Goal: Communication & Community: Connect with others

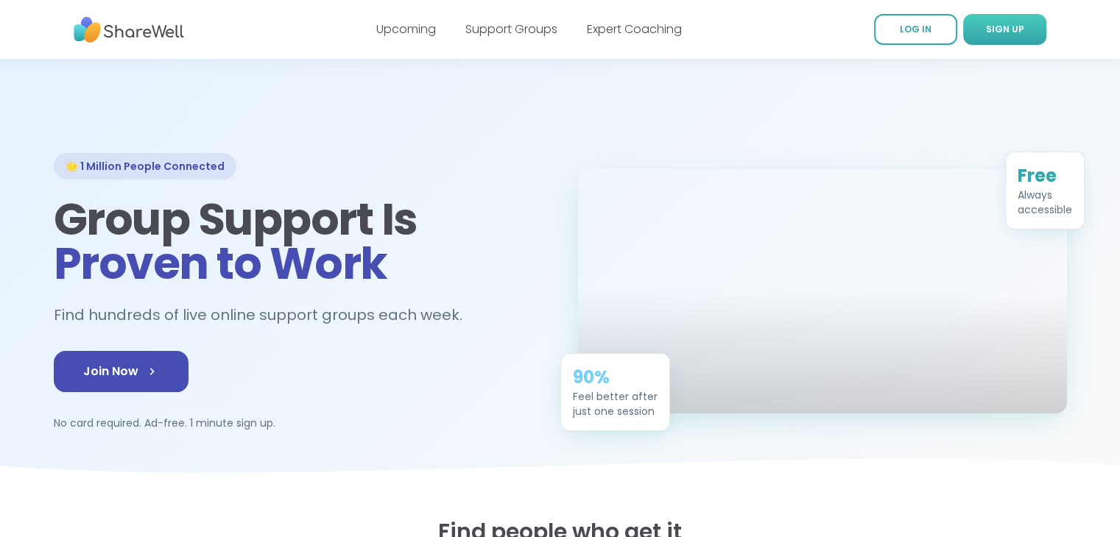
click at [973, 32] on link "SIGN UP" at bounding box center [1004, 29] width 83 height 31
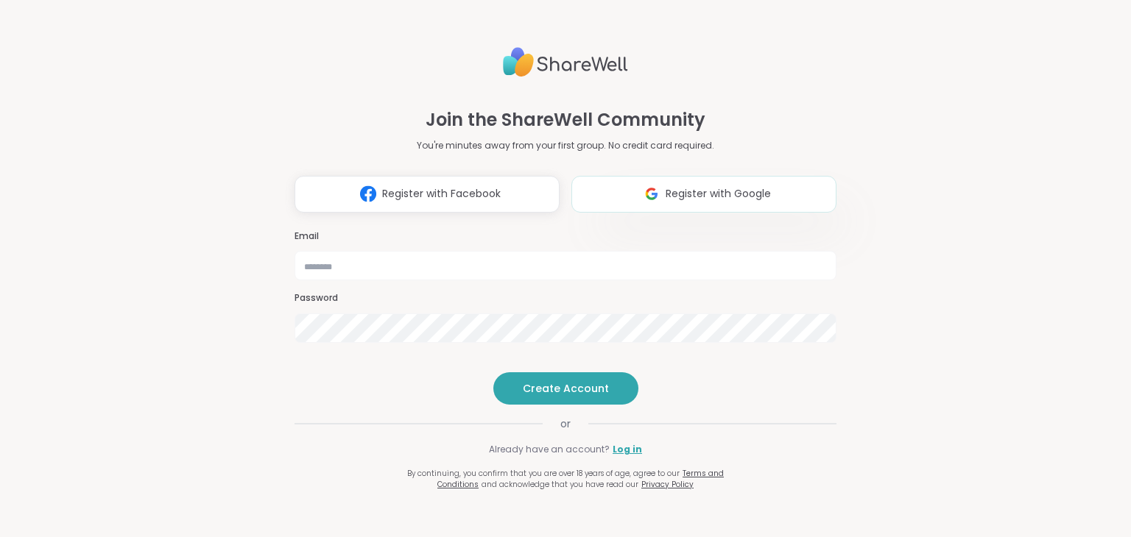
click at [637, 180] on img at bounding box center [651, 193] width 28 height 27
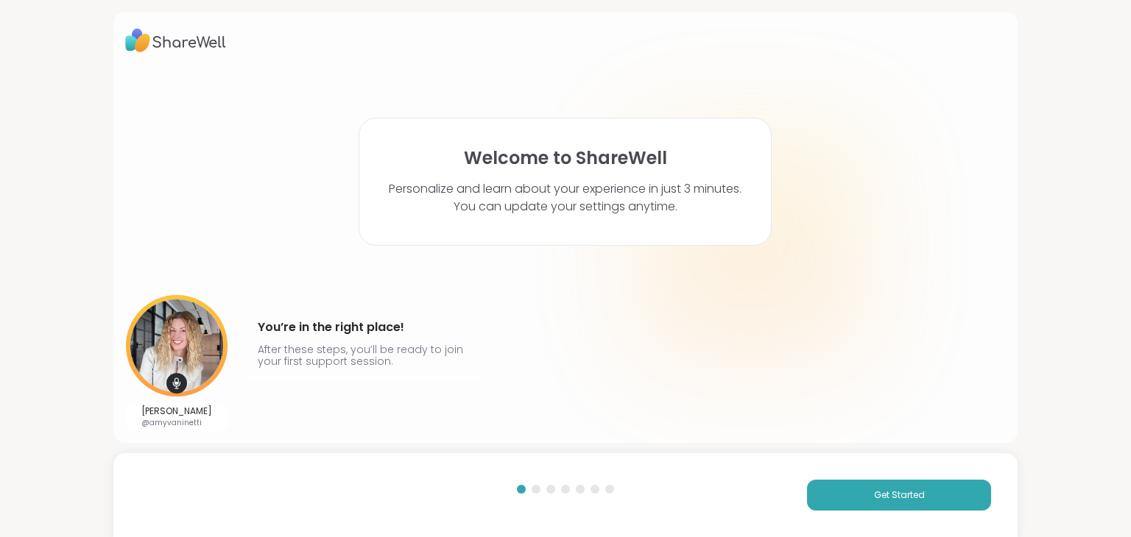
click at [818, 512] on div "Get Started" at bounding box center [565, 495] width 905 height 84
click at [834, 503] on button "Get Started" at bounding box center [899, 495] width 184 height 31
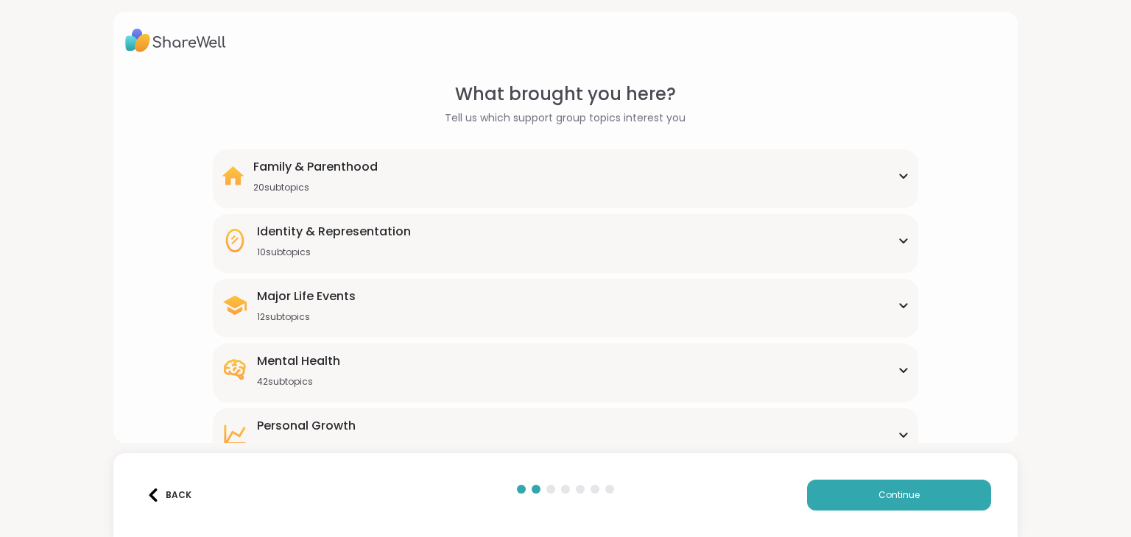
click at [512, 154] on div "Family & Parenthood 20 subtopics Adoption Adoption post-placement Attachment is…" at bounding box center [565, 178] width 704 height 59
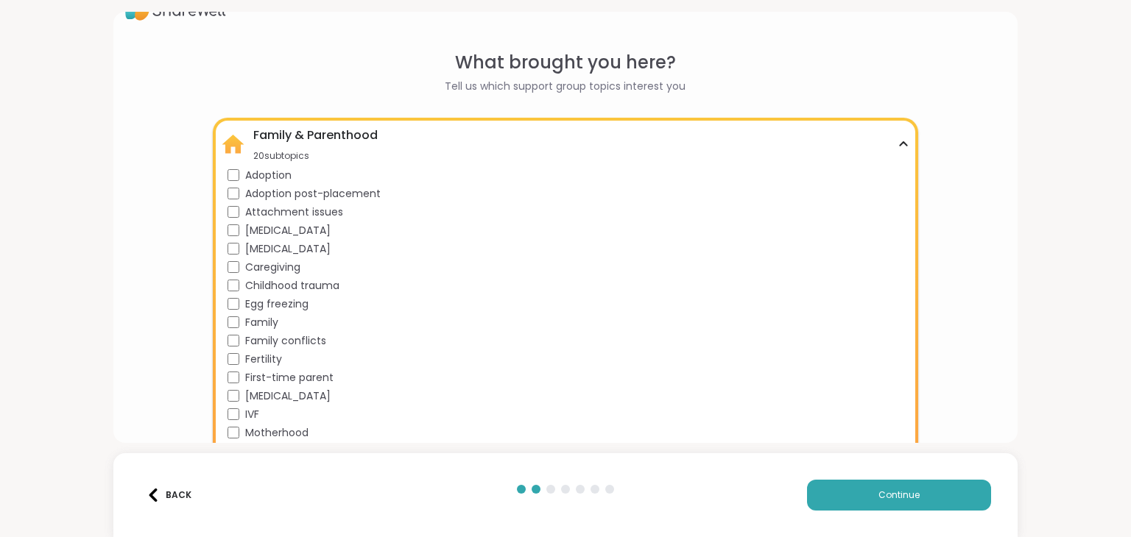
scroll to position [29, 0]
click at [475, 141] on div "Family & Parenthood 20 subtopics" at bounding box center [565, 146] width 687 height 35
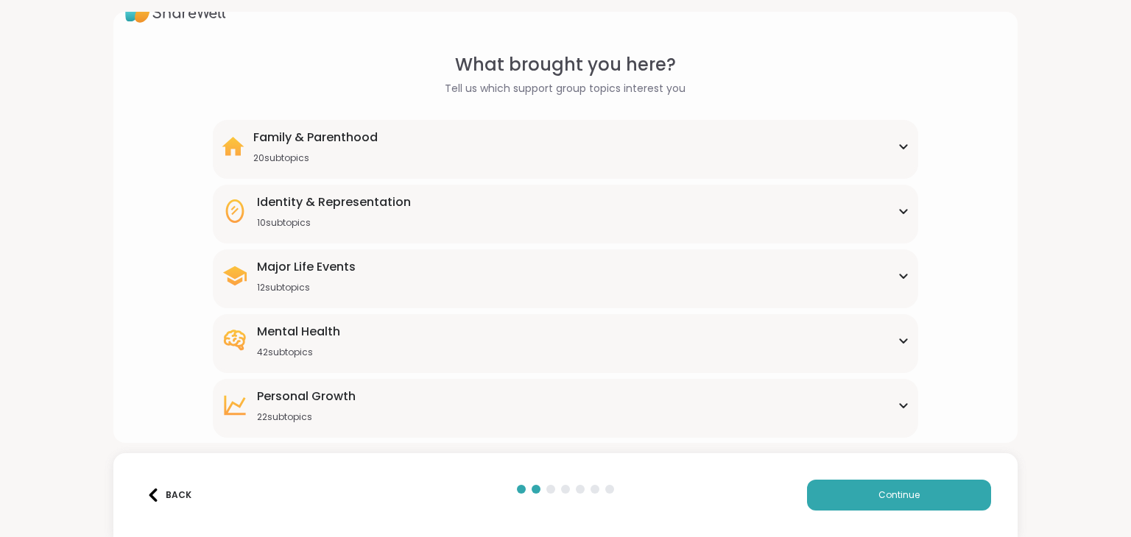
click at [452, 189] on div "Identity & Representation 10 subtopics BIPOC Support Cultural adjustment Gender…" at bounding box center [565, 214] width 704 height 59
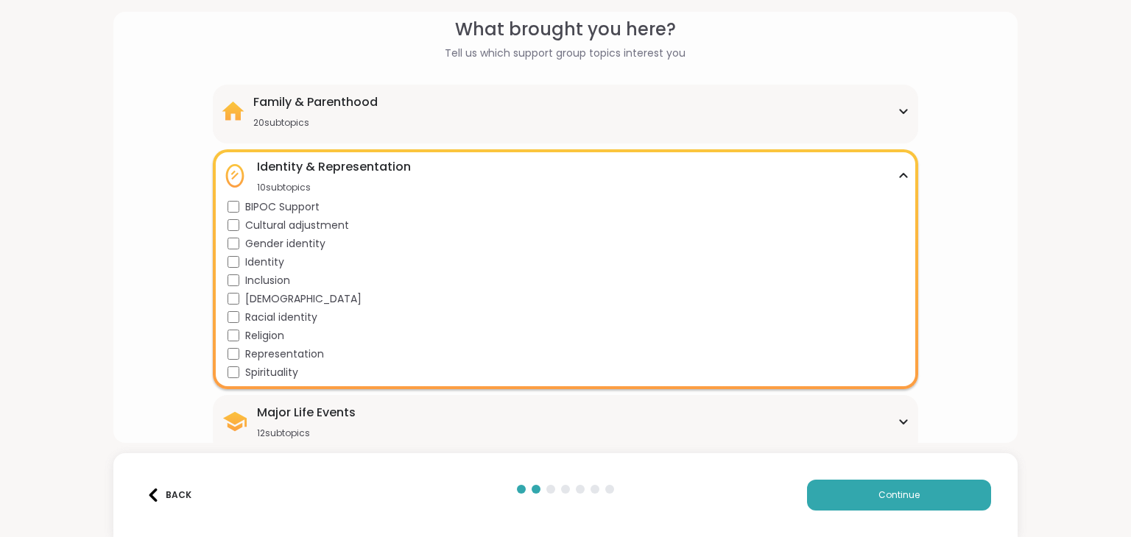
scroll to position [69, 0]
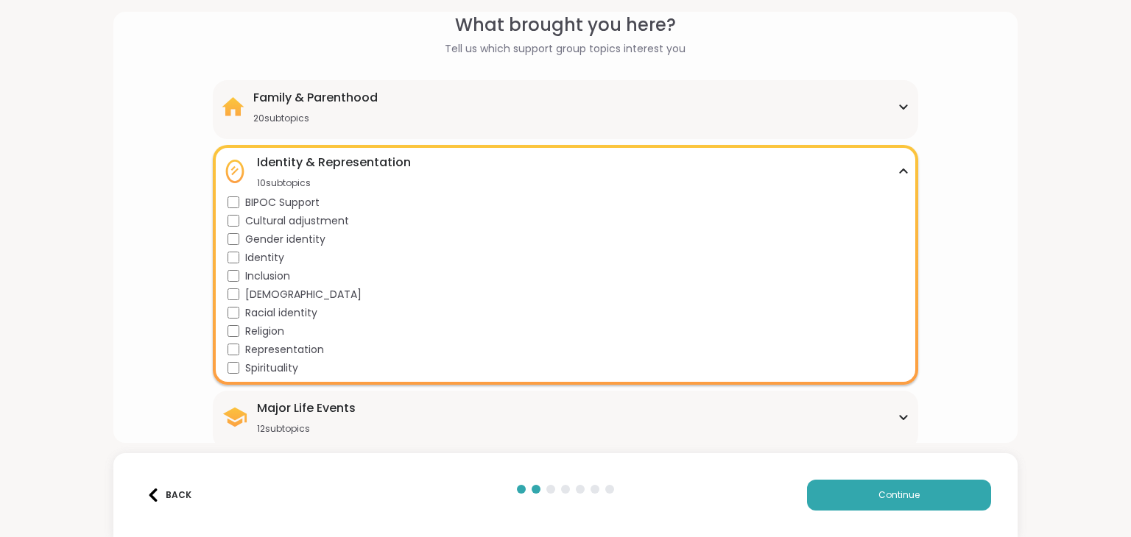
click at [359, 160] on div "Identity & Representation" at bounding box center [334, 163] width 154 height 18
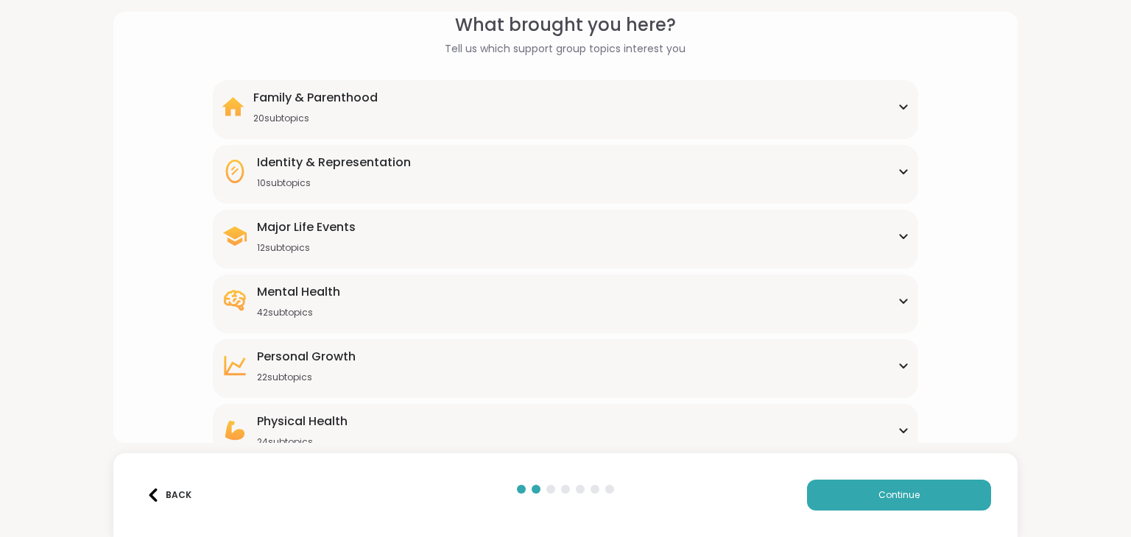
click at [333, 230] on div "Major Life Events" at bounding box center [306, 228] width 99 height 18
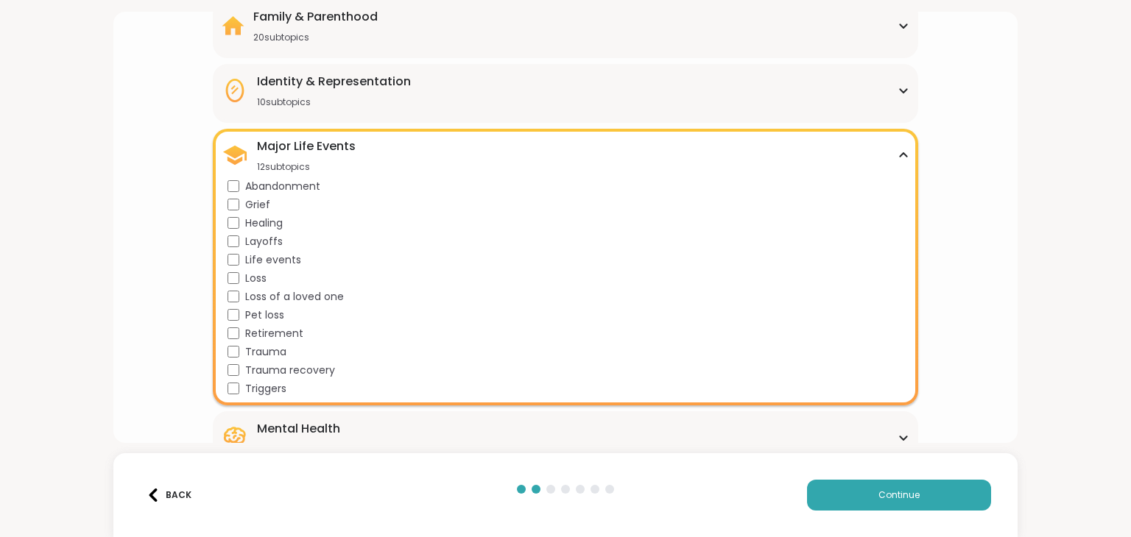
scroll to position [150, 0]
click at [350, 151] on div "Major Life Events" at bounding box center [306, 147] width 99 height 18
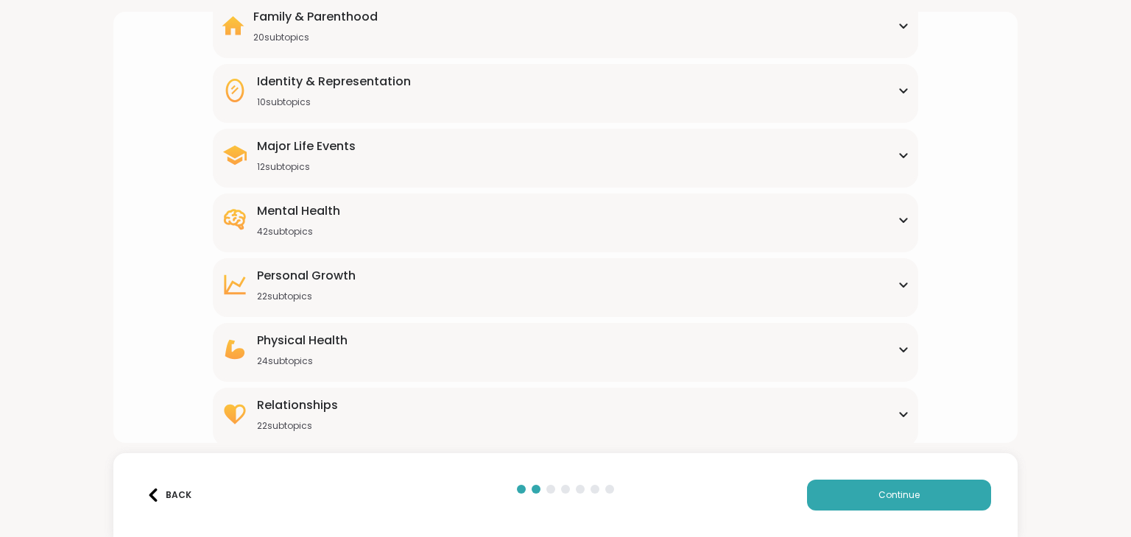
click at [350, 210] on div "Mental Health 42 subtopics" at bounding box center [565, 219] width 687 height 35
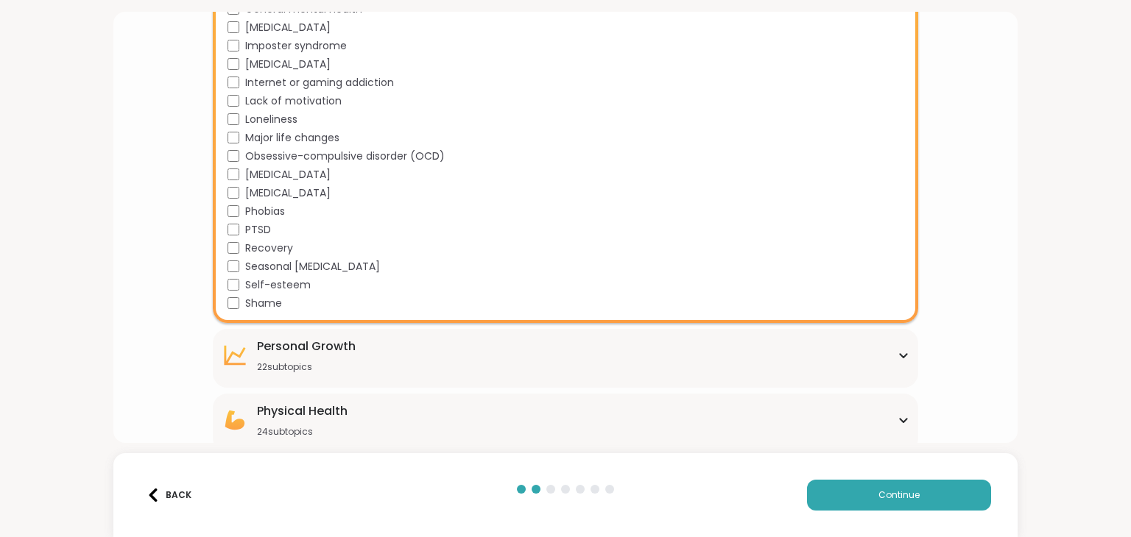
scroll to position [816, 0]
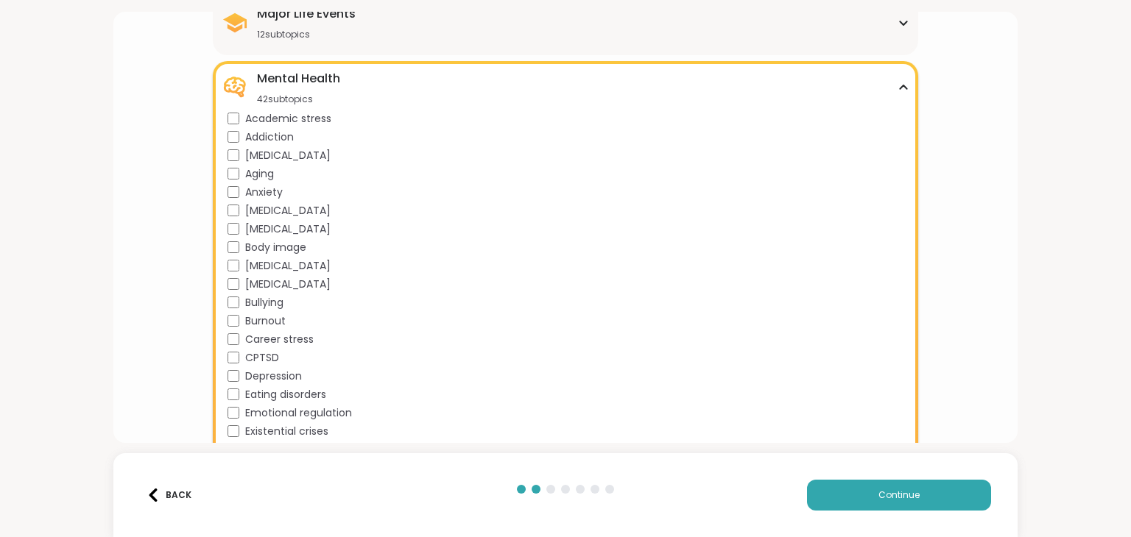
click at [543, 87] on div "Mental Health 42 subtopics" at bounding box center [565, 87] width 687 height 35
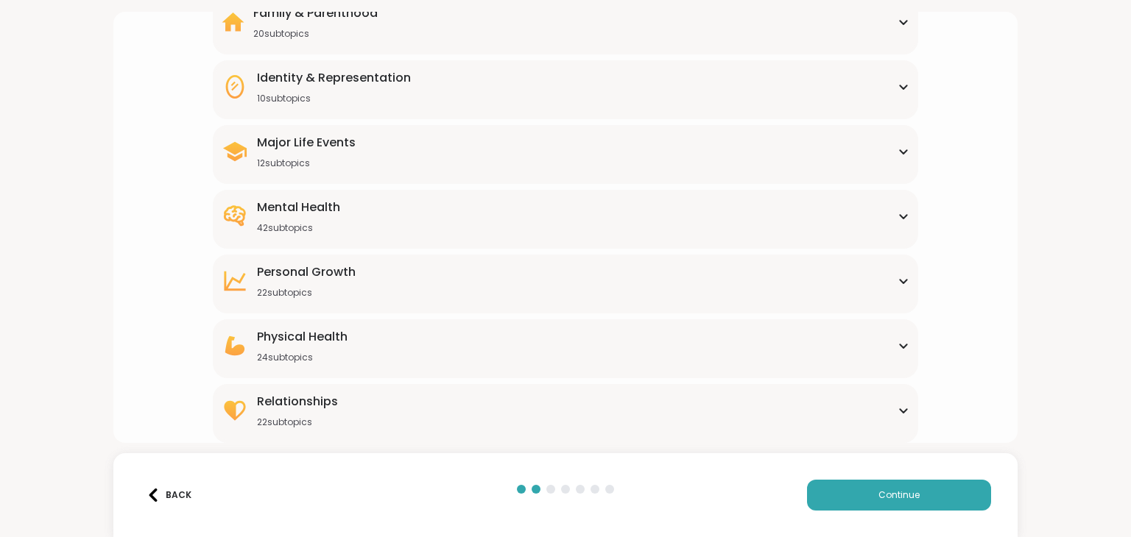
scroll to position [153, 0]
click at [442, 289] on div "[MEDICAL_DATA] 22 subtopics" at bounding box center [565, 281] width 687 height 35
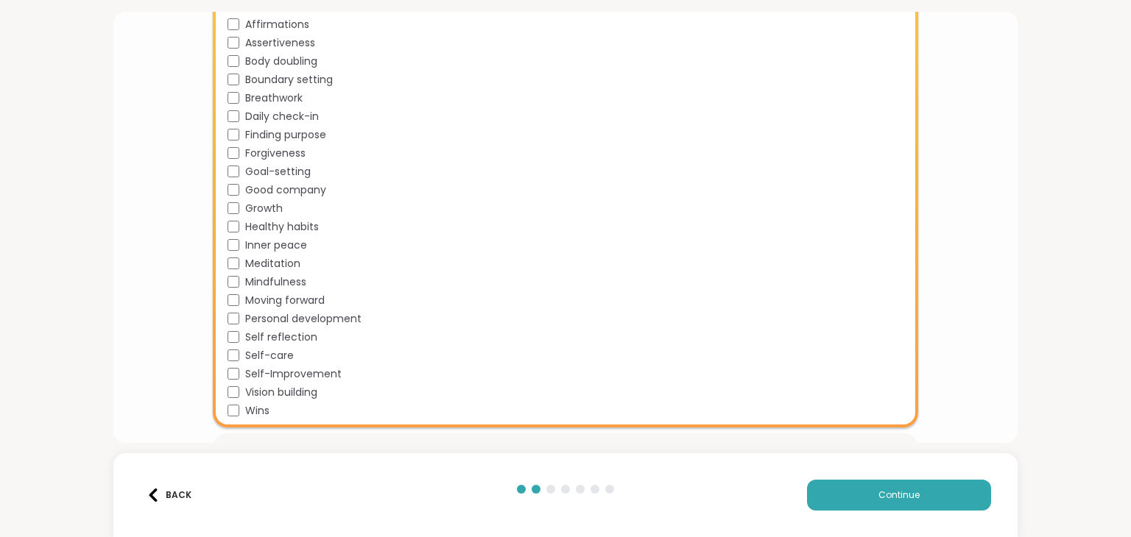
scroll to position [437, 0]
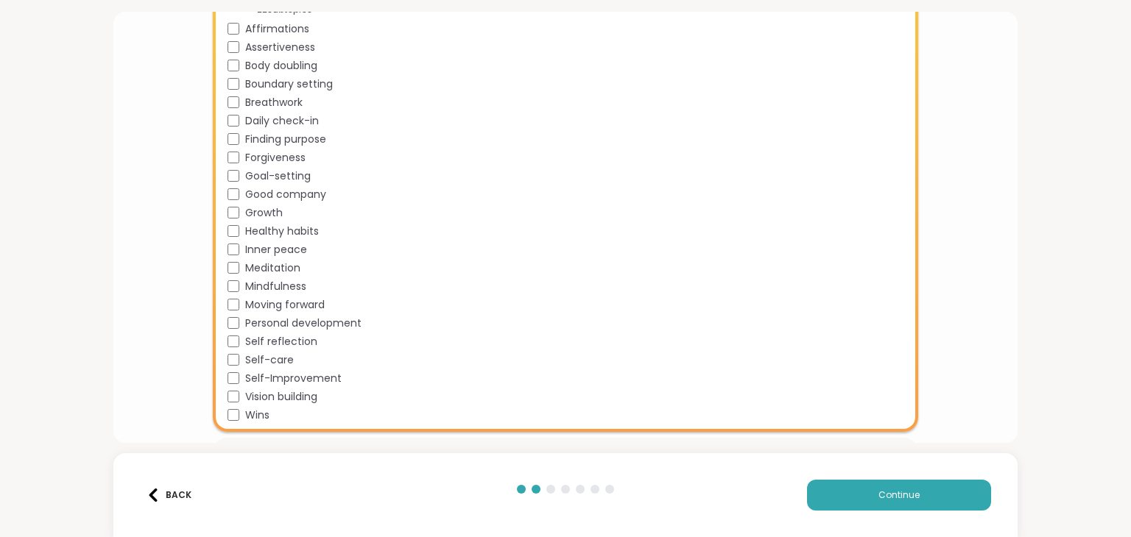
click at [232, 145] on div "Finding purpose" at bounding box center [567, 139] width 681 height 15
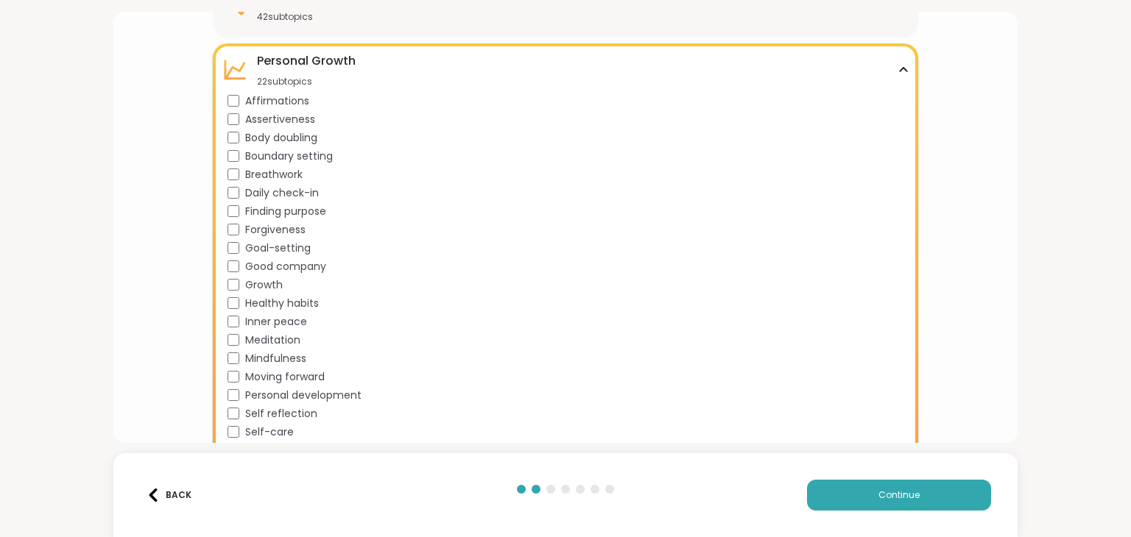
scroll to position [364, 0]
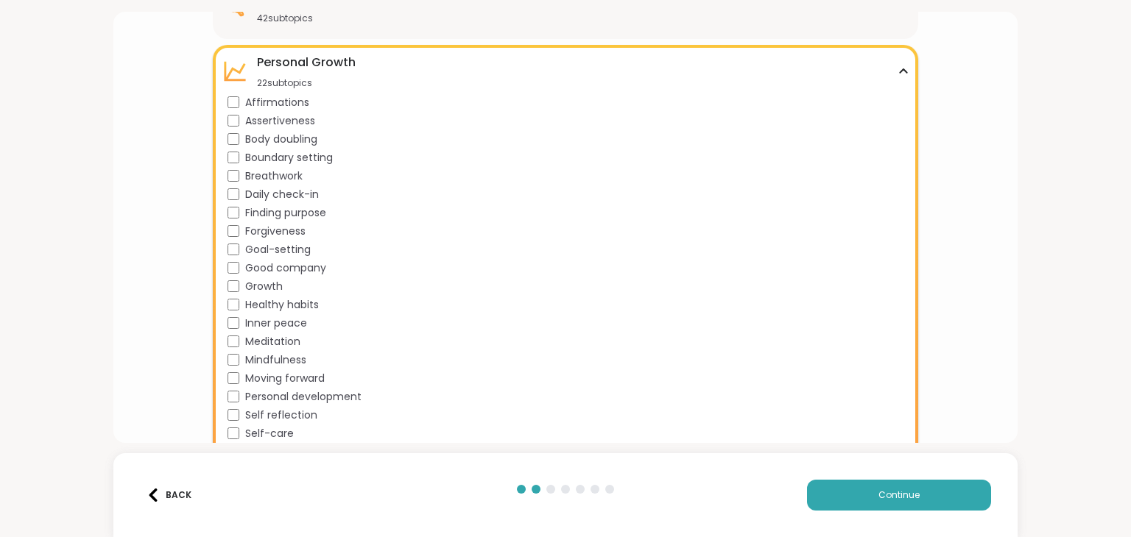
click at [400, 60] on div "[MEDICAL_DATA] 22 subtopics" at bounding box center [565, 71] width 687 height 35
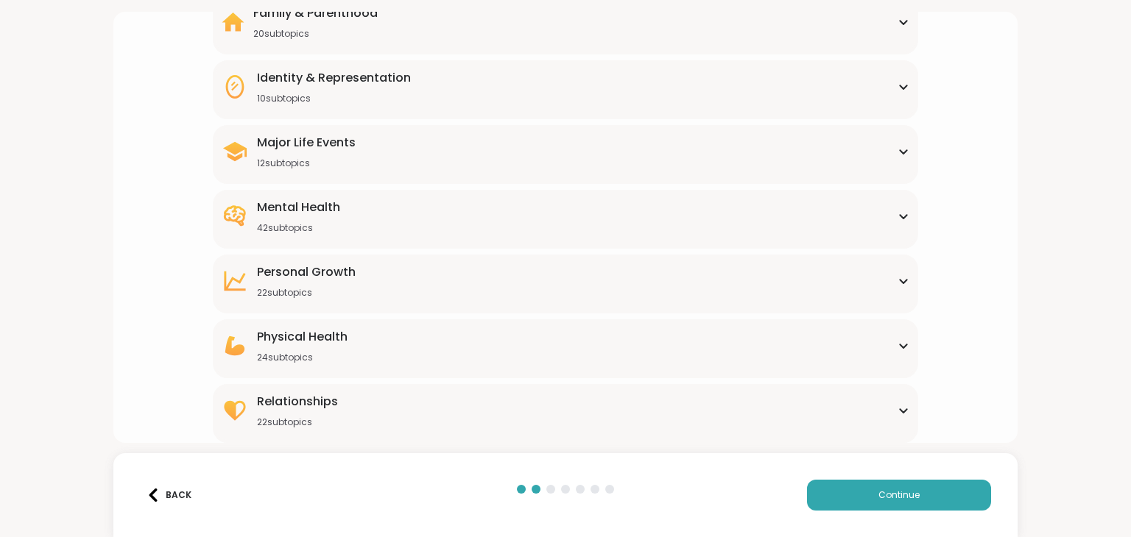
scroll to position [153, 0]
click at [356, 350] on div "Physical Health 24 subtopics" at bounding box center [565, 346] width 687 height 35
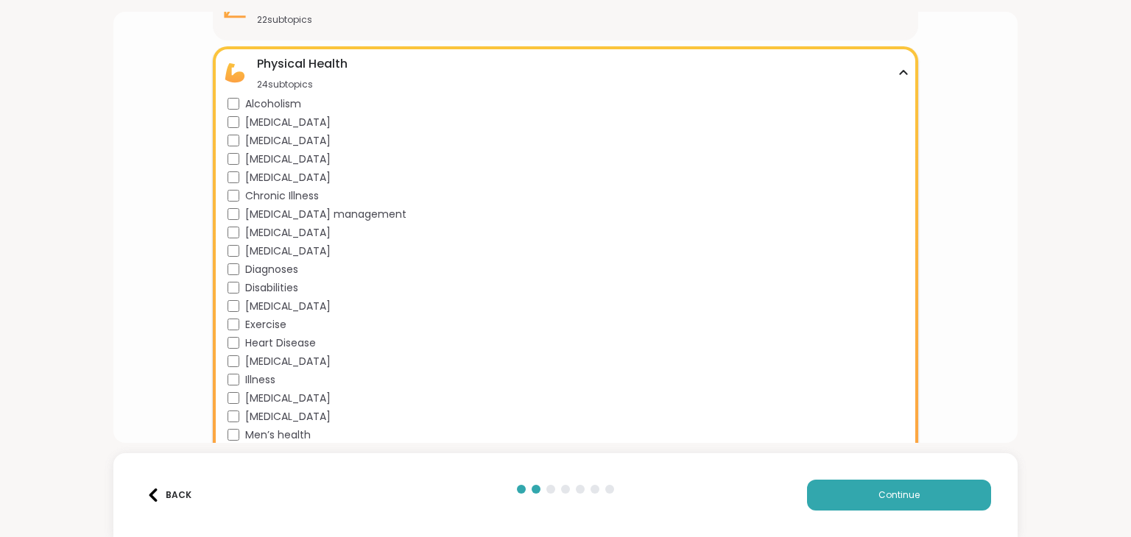
scroll to position [424, 0]
click at [308, 66] on div "Physical Health" at bounding box center [302, 67] width 91 height 18
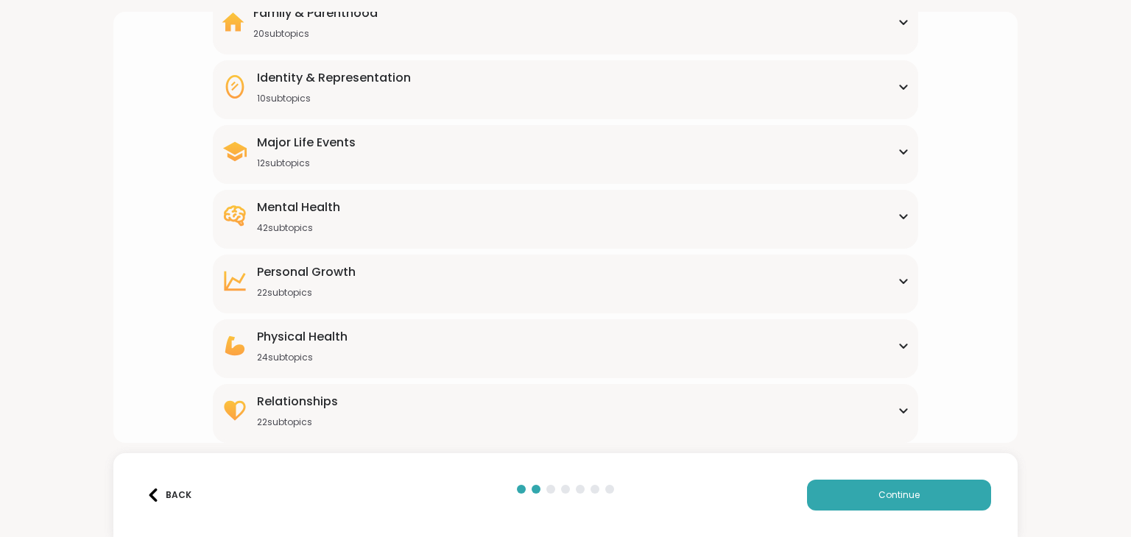
scroll to position [153, 0]
click at [321, 392] on div "Relationships 22 subtopics Being single Cheating Closure Codependency Dating Di…" at bounding box center [565, 414] width 704 height 59
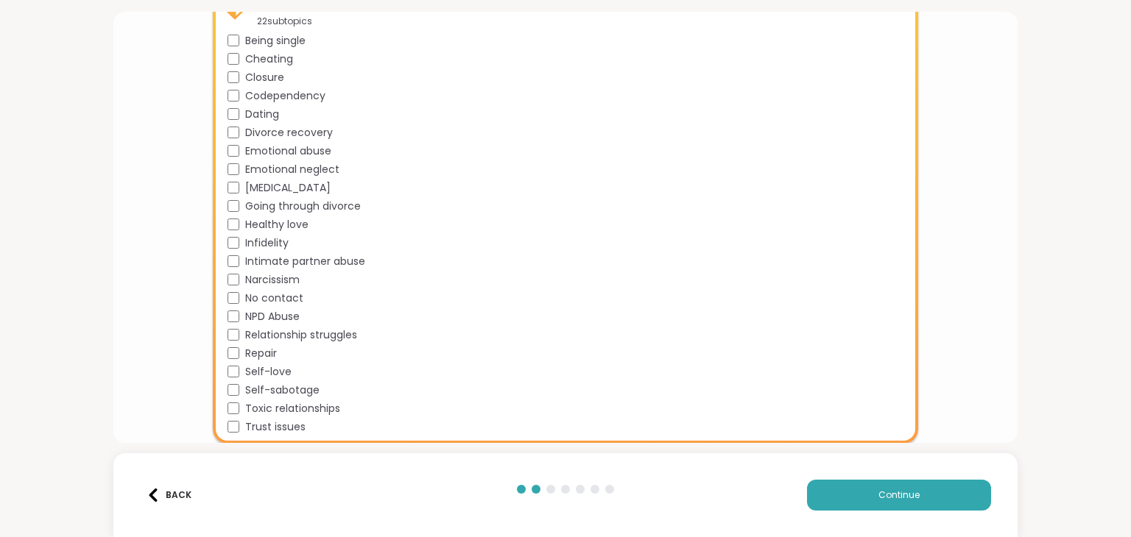
scroll to position [506, 0]
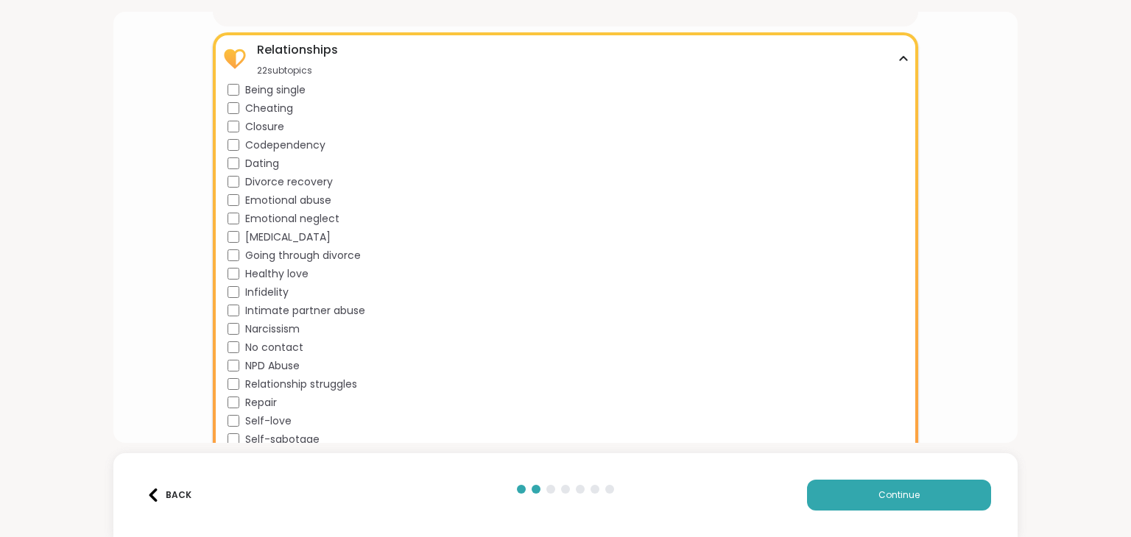
click at [336, 62] on div "Relationships 22 subtopics" at bounding box center [565, 58] width 687 height 35
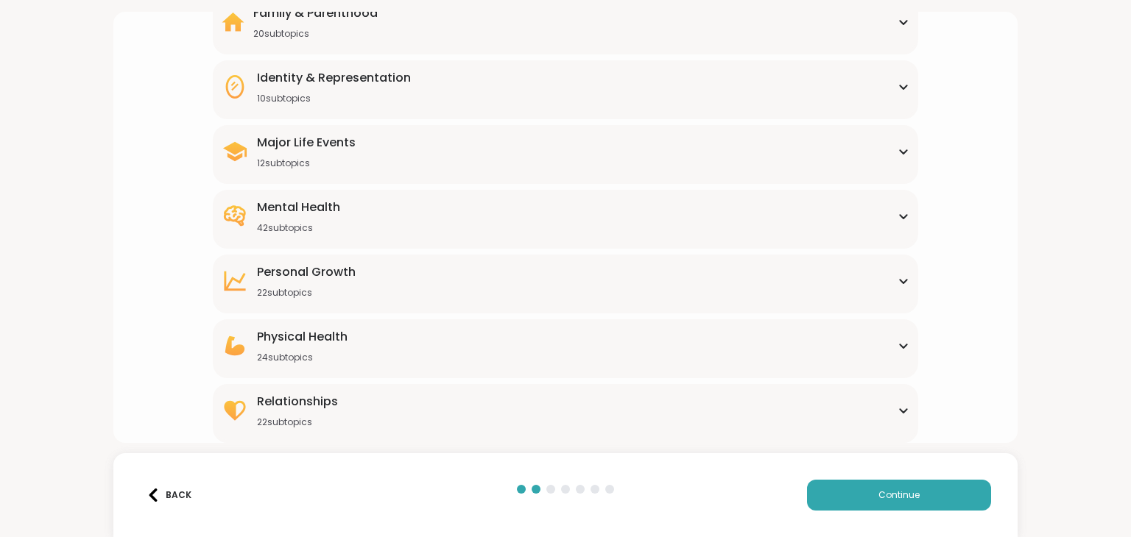
scroll to position [153, 0]
click at [845, 498] on button "Continue" at bounding box center [899, 495] width 184 height 31
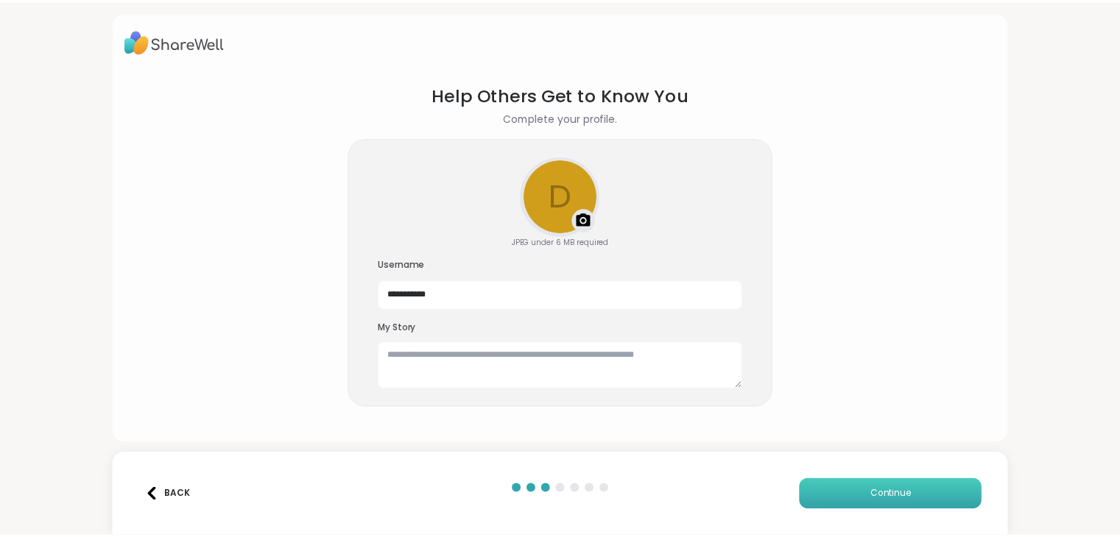
scroll to position [0, 0]
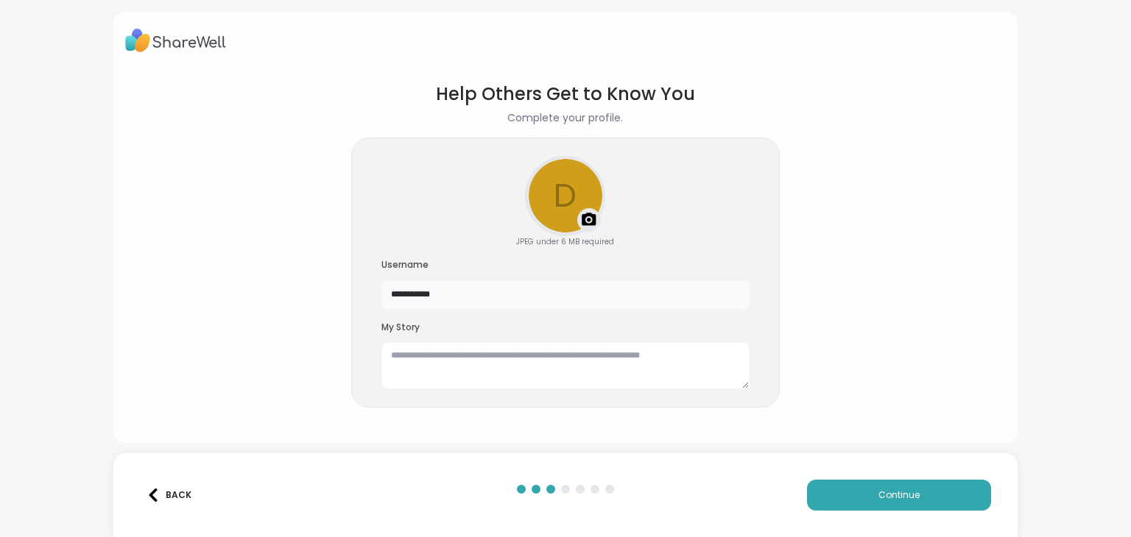
click at [574, 297] on input "**********" at bounding box center [565, 294] width 368 height 29
drag, startPoint x: 427, startPoint y: 292, endPoint x: 627, endPoint y: 228, distance: 210.2
click at [627, 228] on div "**********" at bounding box center [565, 273] width 428 height 271
type input "********"
click at [571, 216] on div "Upload a profile photo" at bounding box center [564, 196] width 77 height 77
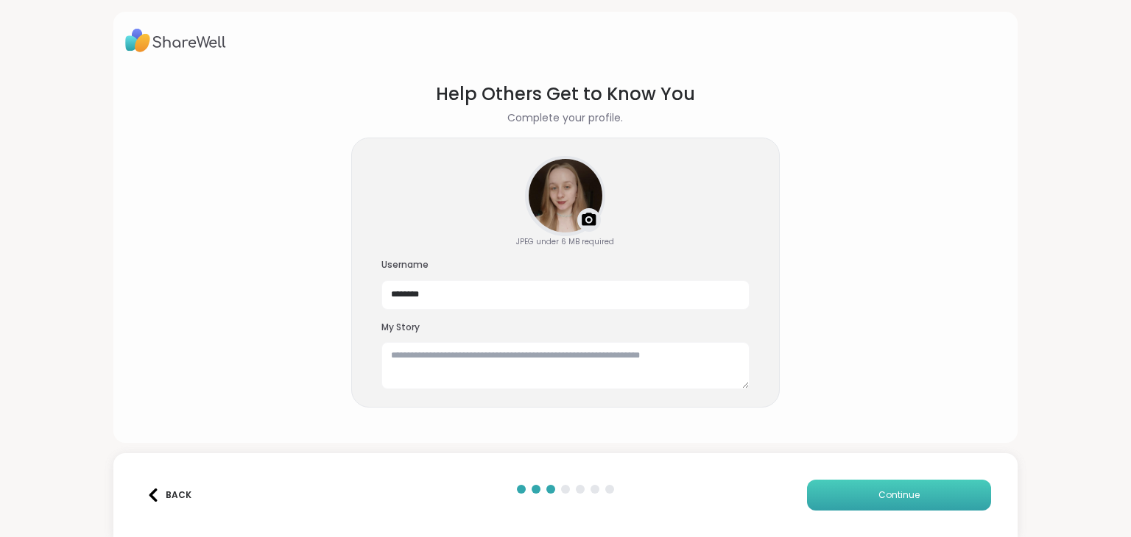
click at [878, 492] on span "Continue" at bounding box center [898, 495] width 41 height 13
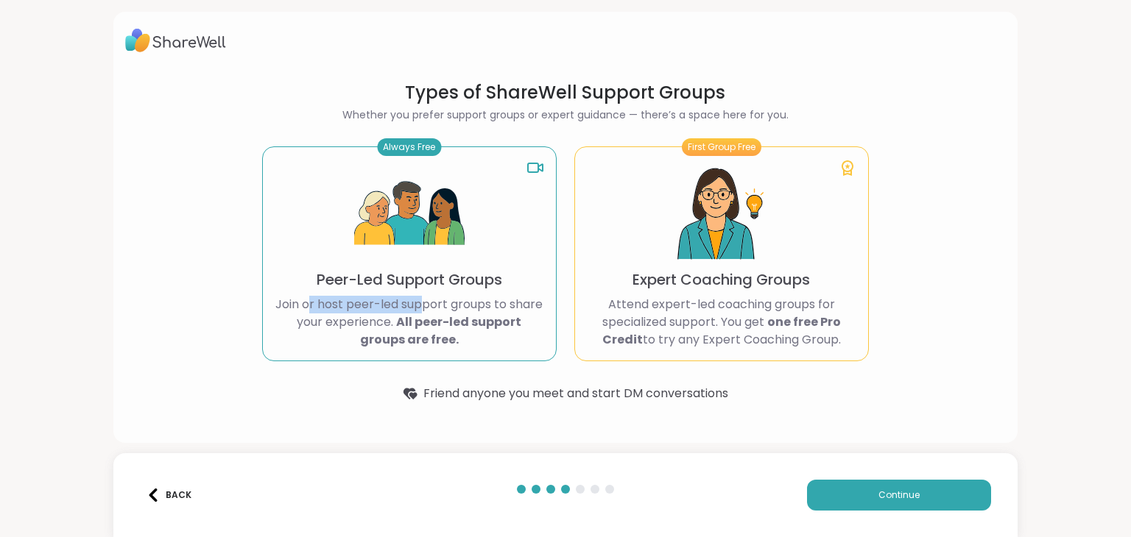
drag, startPoint x: 306, startPoint y: 302, endPoint x: 416, endPoint y: 299, distance: 109.7
click at [416, 299] on p "Join or host peer-led support groups to share your experience. All peer-led sup…" at bounding box center [409, 322] width 269 height 53
drag, startPoint x: 353, startPoint y: 319, endPoint x: 437, endPoint y: 332, distance: 84.8
click at [437, 332] on p "Join or host peer-led support groups to share your experience. All peer-led sup…" at bounding box center [409, 322] width 269 height 53
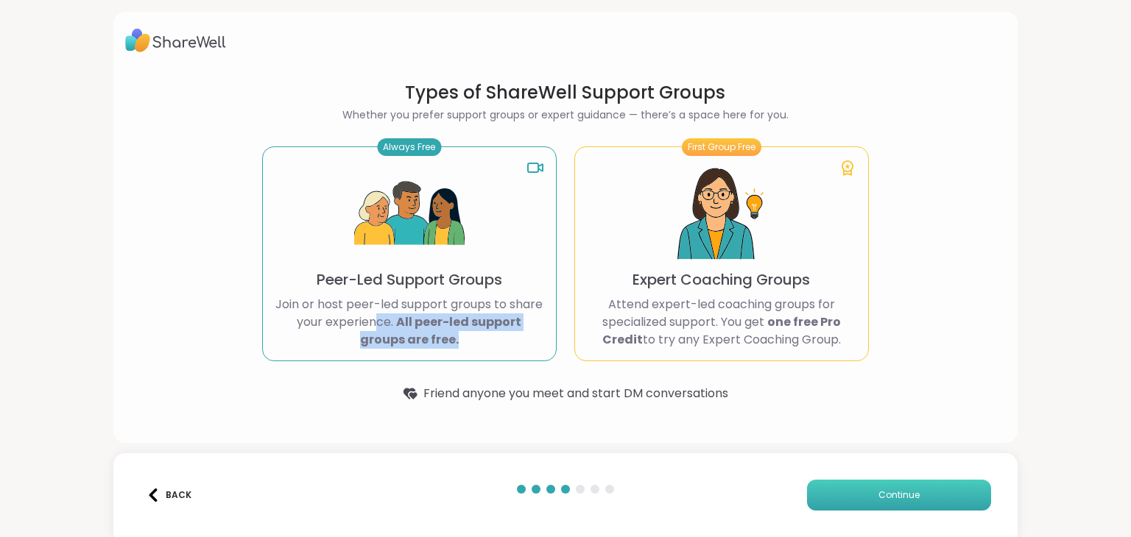
click at [826, 486] on button "Continue" at bounding box center [899, 495] width 184 height 31
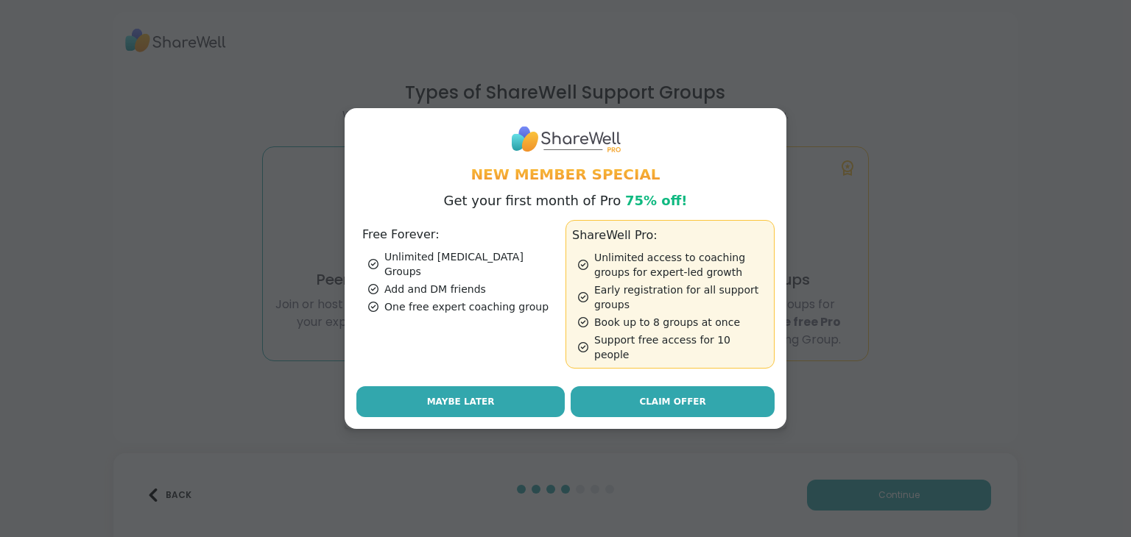
click at [526, 395] on button "Maybe Later" at bounding box center [460, 401] width 208 height 31
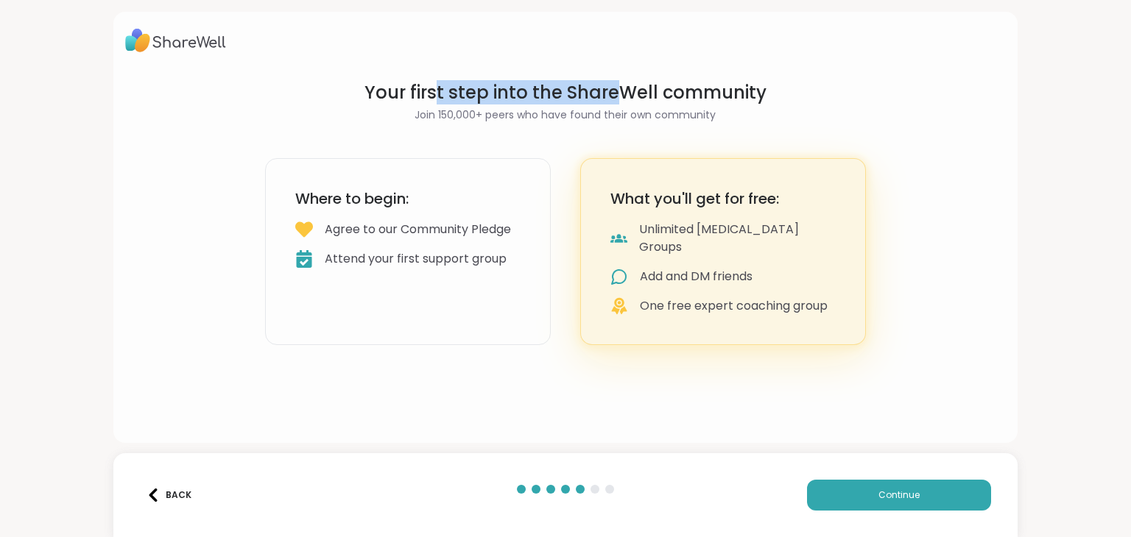
drag, startPoint x: 432, startPoint y: 93, endPoint x: 621, endPoint y: 79, distance: 189.7
click at [621, 81] on h1 "Your first step into the ShareWell community" at bounding box center [565, 93] width 601 height 24
drag, startPoint x: 481, startPoint y: 115, endPoint x: 580, endPoint y: 121, distance: 99.6
click at [580, 121] on h2 "Join 150,000+ peers who have found their own community" at bounding box center [565, 114] width 601 height 15
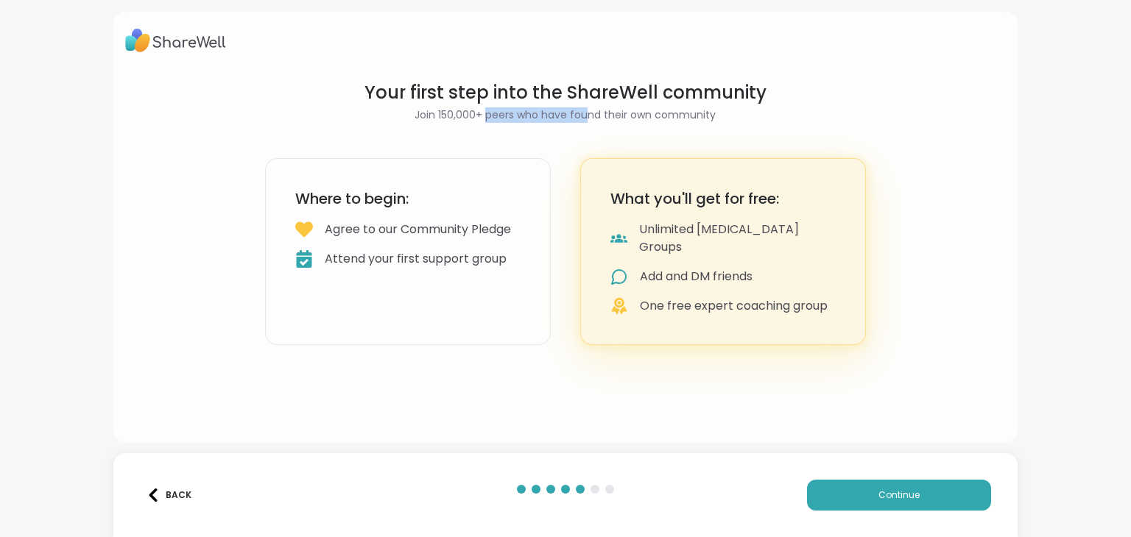
click at [580, 121] on h2 "Join 150,000+ peers who have found their own community" at bounding box center [565, 114] width 601 height 15
drag, startPoint x: 350, startPoint y: 204, endPoint x: 350, endPoint y: 224, distance: 19.9
click at [350, 224] on div "Where to begin: Agree to our Community Pledge Attend your first support group" at bounding box center [408, 251] width 286 height 187
click at [350, 224] on div "Agree to our Community Pledge" at bounding box center [418, 230] width 186 height 18
drag, startPoint x: 342, startPoint y: 270, endPoint x: 445, endPoint y: 275, distance: 103.9
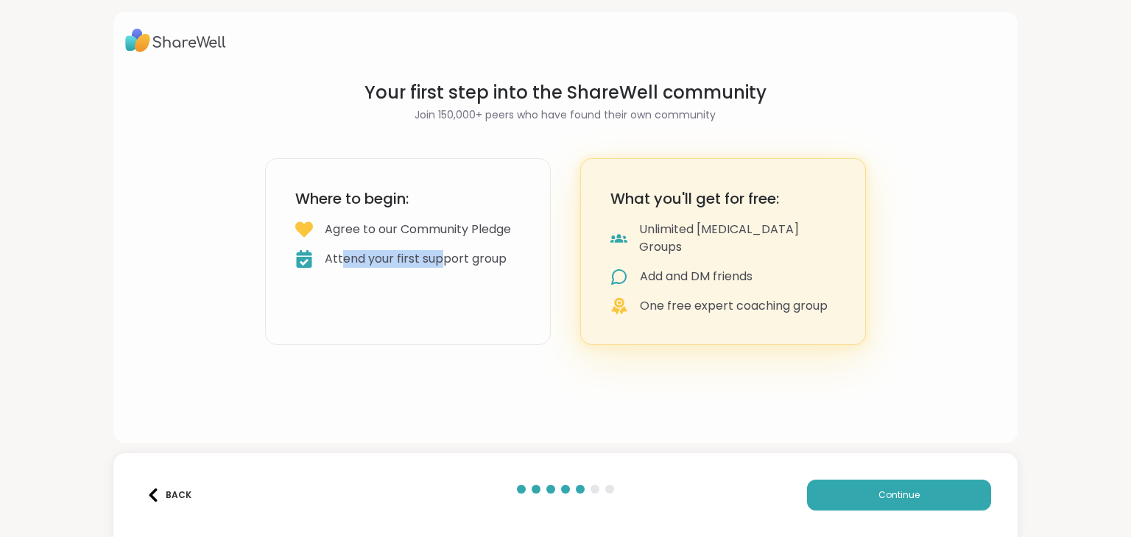
click at [445, 268] on div "Attend your first support group" at bounding box center [416, 259] width 182 height 18
click at [831, 493] on button "Continue" at bounding box center [899, 495] width 184 height 31
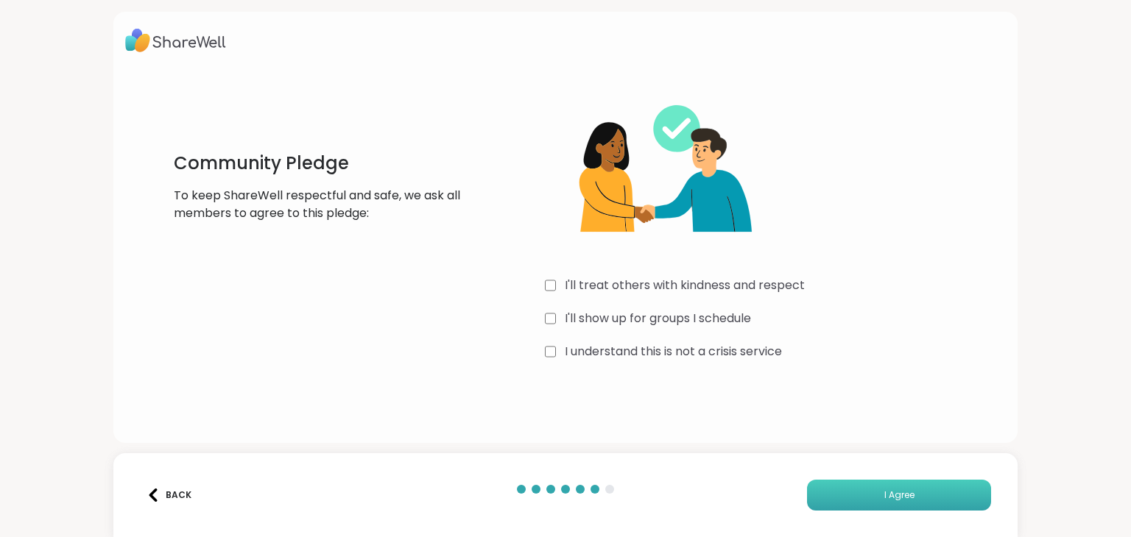
click at [834, 498] on button "I Agree" at bounding box center [899, 495] width 184 height 31
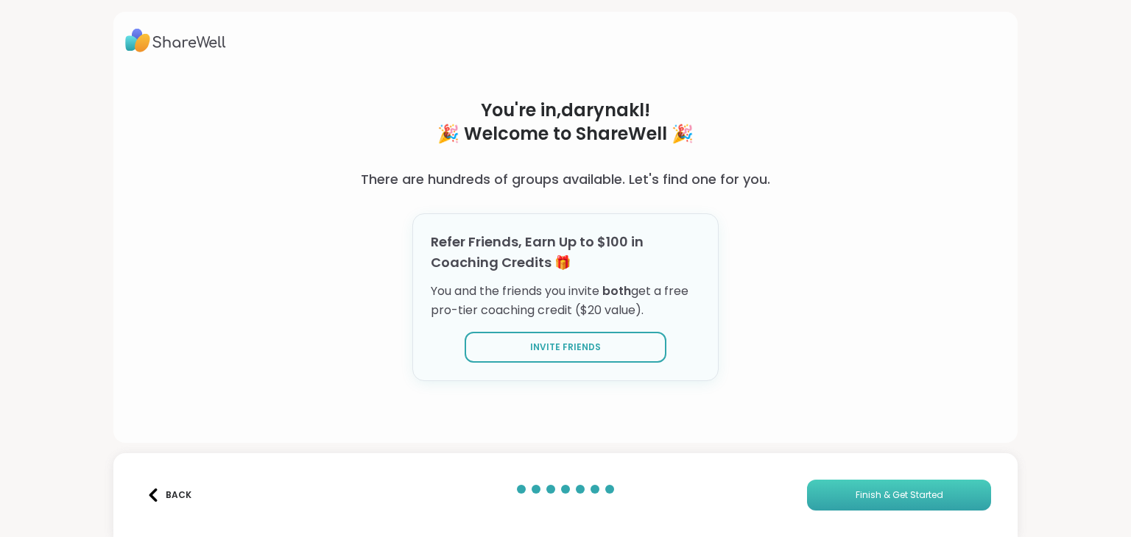
click at [834, 498] on button "Finish & Get Started" at bounding box center [899, 495] width 184 height 31
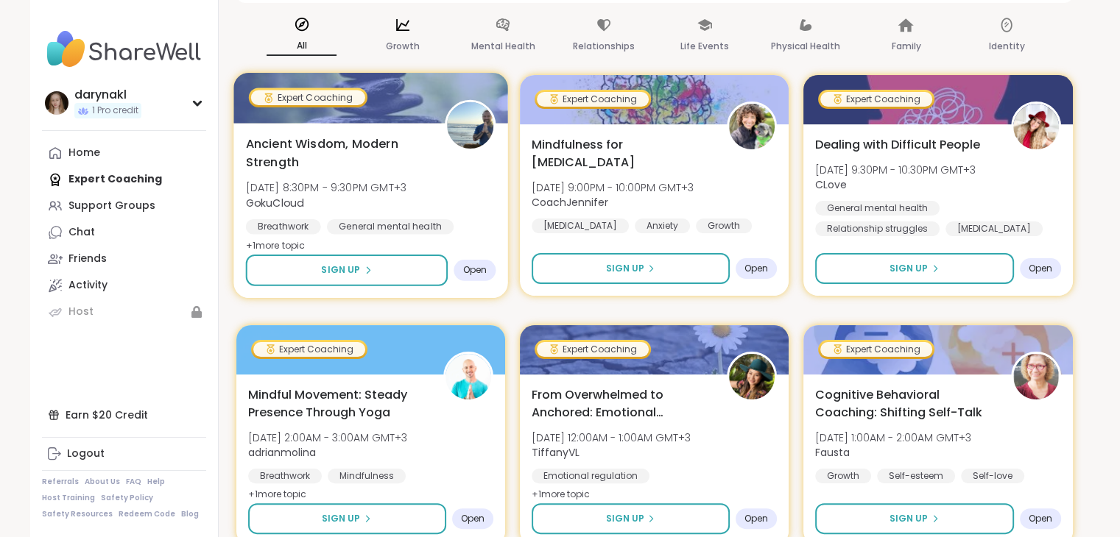
scroll to position [223, 0]
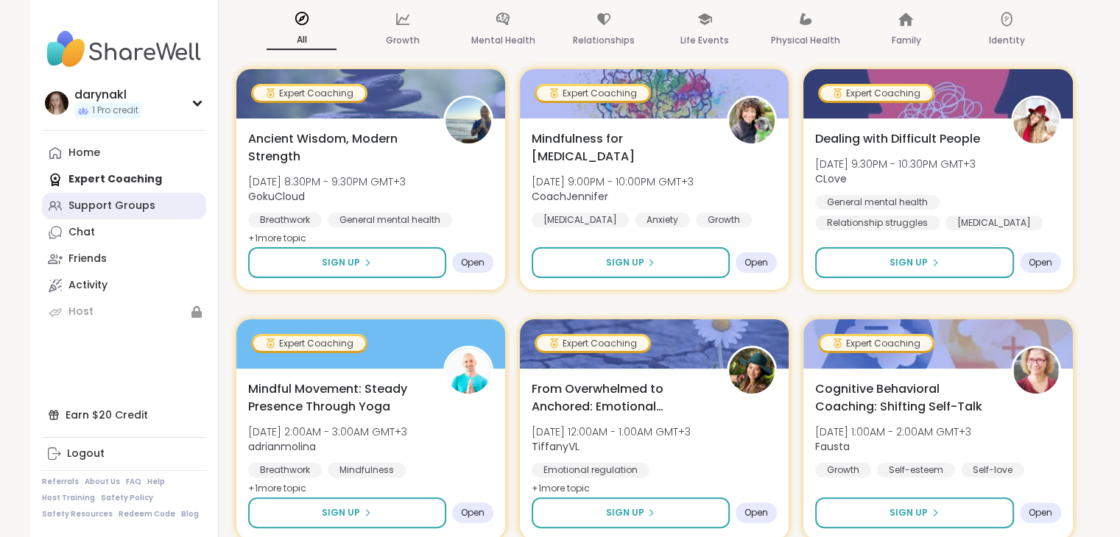
click at [147, 208] on div "Support Groups" at bounding box center [111, 206] width 87 height 15
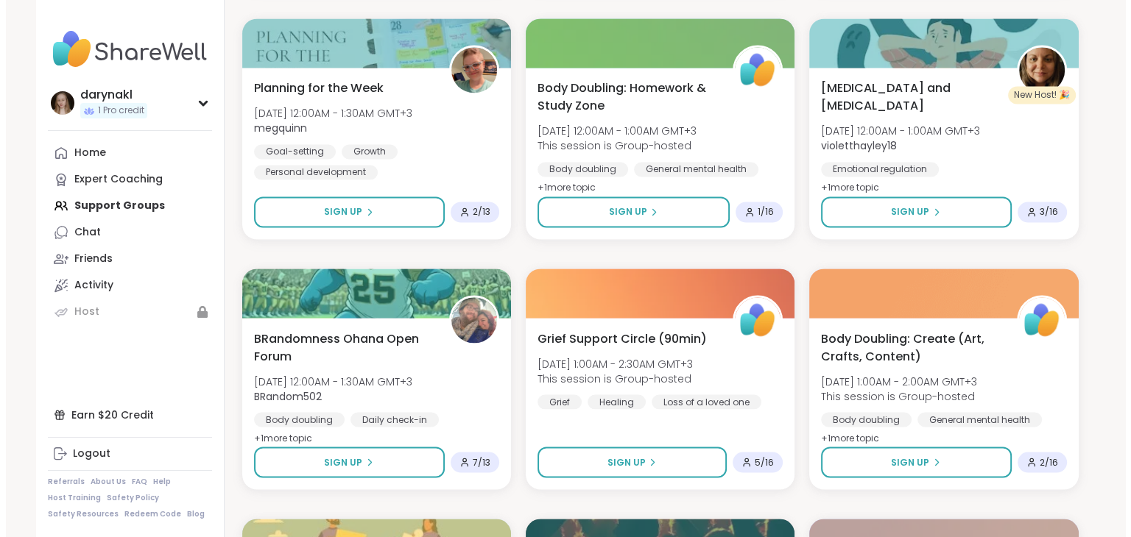
scroll to position [2762, 0]
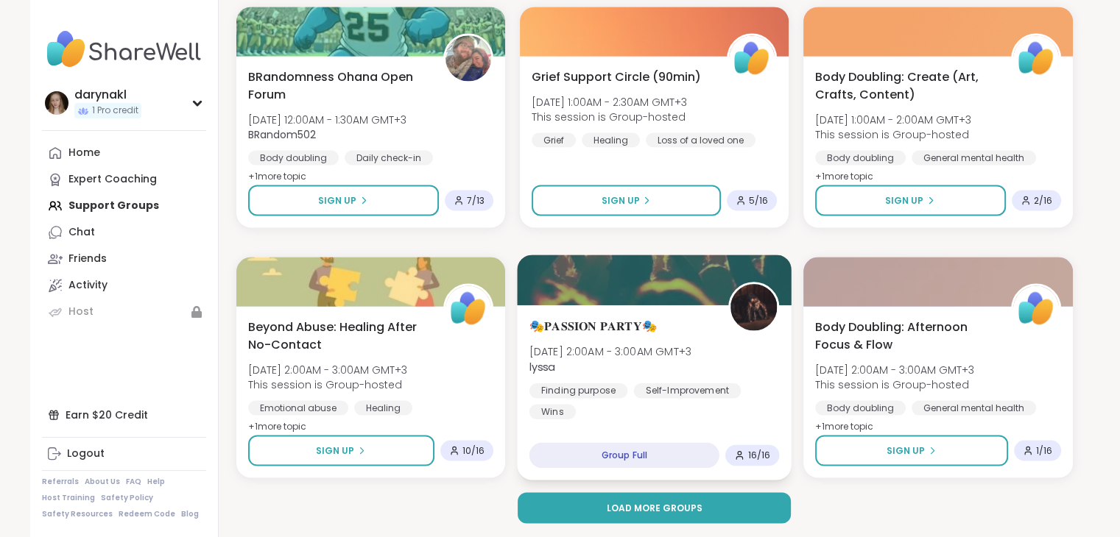
click at [662, 308] on div "🎭𝐏𝐀𝐒𝐒𝐈𝐎𝐍 𝐏𝐀𝐑𝐓𝐘🎭 [DATE] 2:00AM - 3:00AM GMT+3 lyssa Finding purpose [MEDICAL_DAT…" at bounding box center [654, 392] width 275 height 175
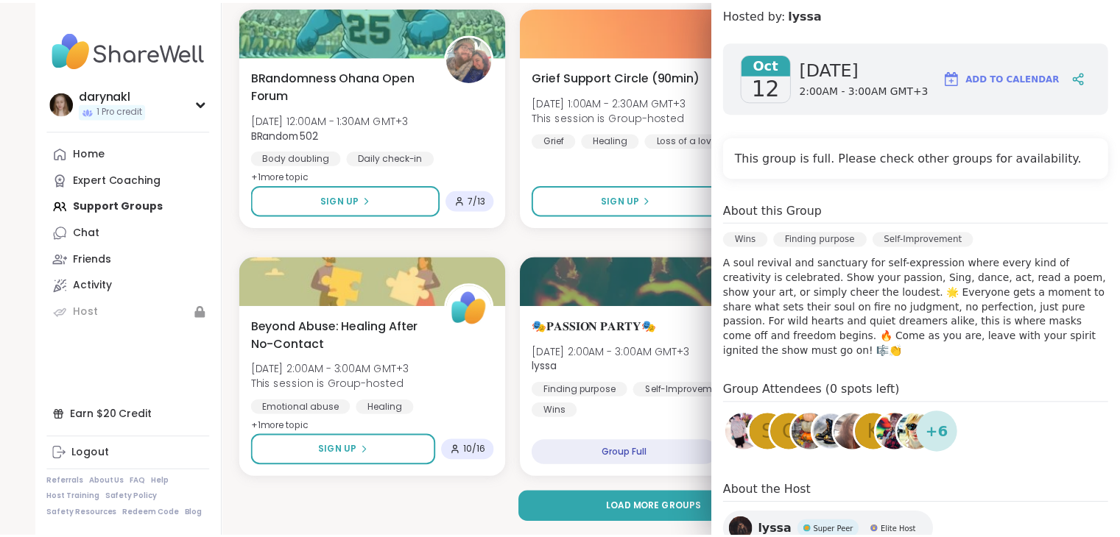
scroll to position [180, 0]
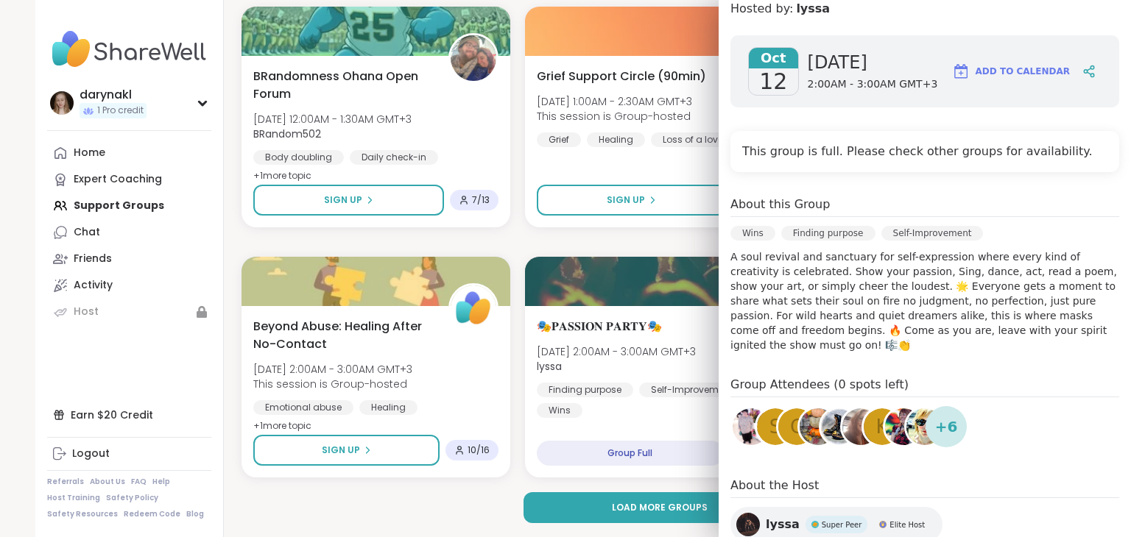
click at [486, 514] on div "Load more groups" at bounding box center [659, 507] width 836 height 31
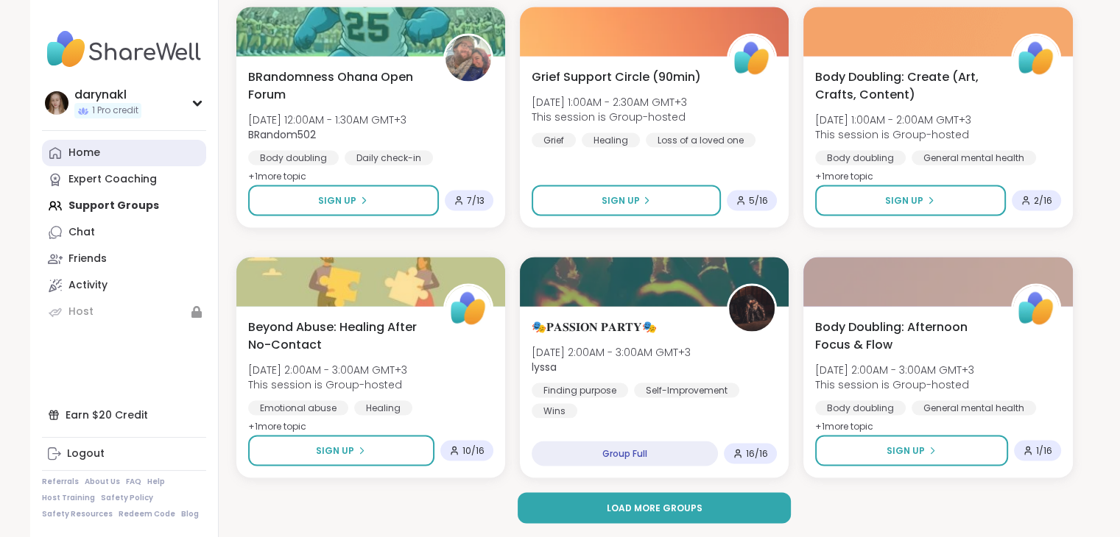
click at [130, 144] on link "Home" at bounding box center [124, 153] width 164 height 26
